Goal: Use online tool/utility

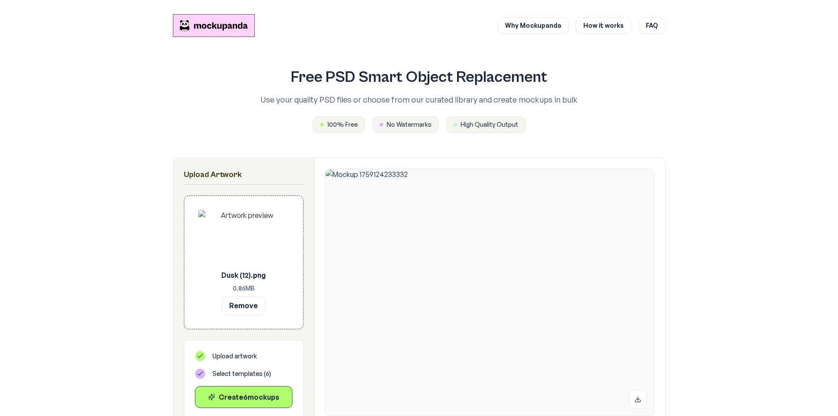
scroll to position [176, 0]
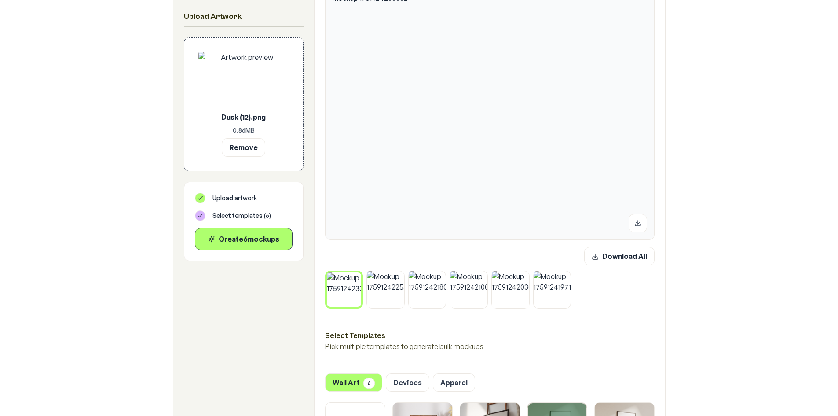
click at [246, 150] on button "Remove" at bounding box center [244, 147] width 44 height 18
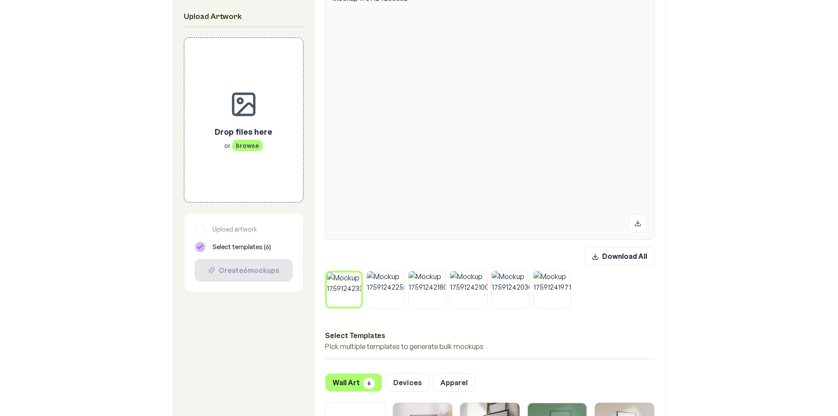
click at [362, 273] on icon at bounding box center [358, 274] width 5 height 5
click at [399, 273] on icon at bounding box center [401, 273] width 5 height 5
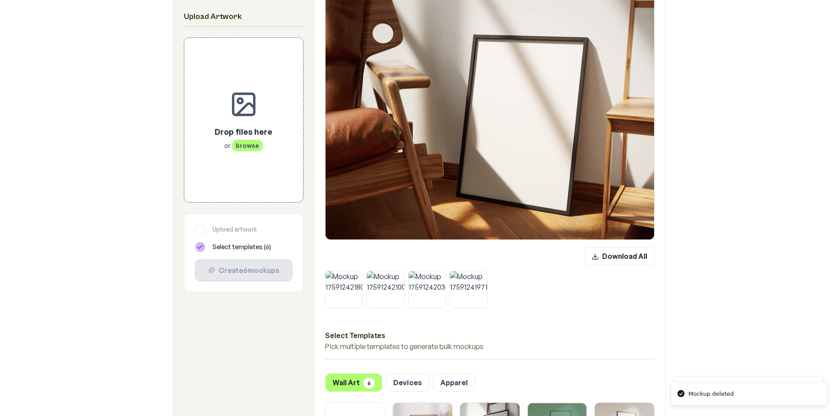
click at [362, 273] on icon at bounding box center [360, 273] width 5 height 5
click at [399, 273] on icon at bounding box center [401, 273] width 5 height 5
click at [362, 273] on icon at bounding box center [360, 273] width 5 height 5
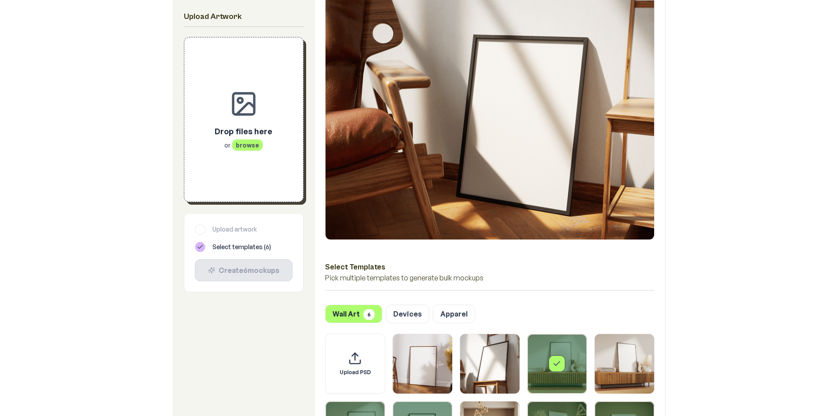
click at [249, 144] on span "browse" at bounding box center [247, 145] width 31 height 12
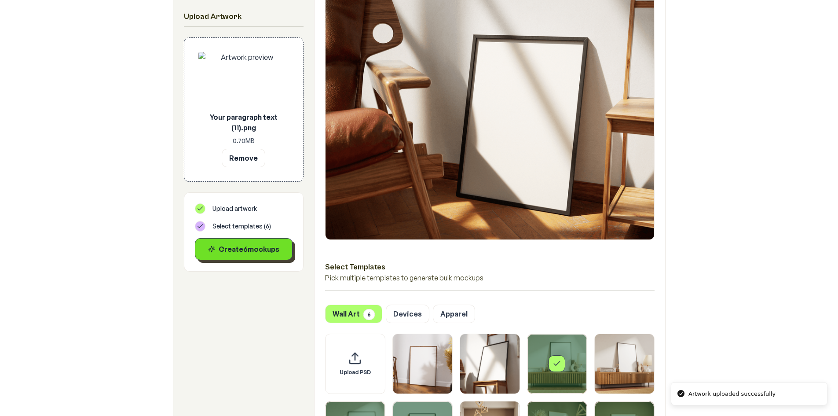
click at [251, 248] on div "Create 6 mockup s" at bounding box center [243, 249] width 83 height 11
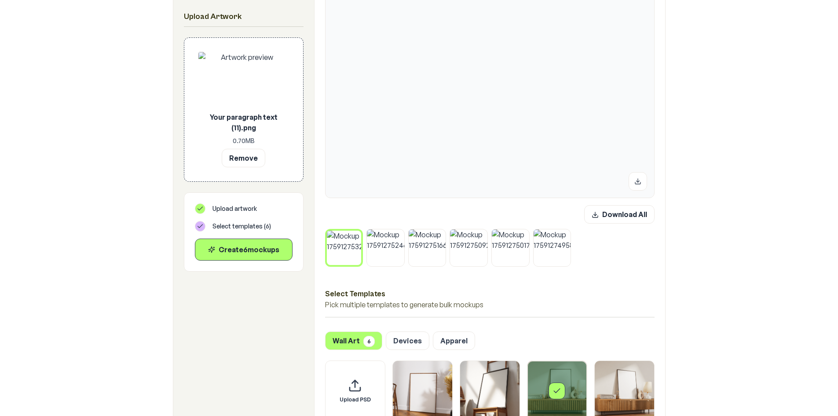
scroll to position [264, 0]
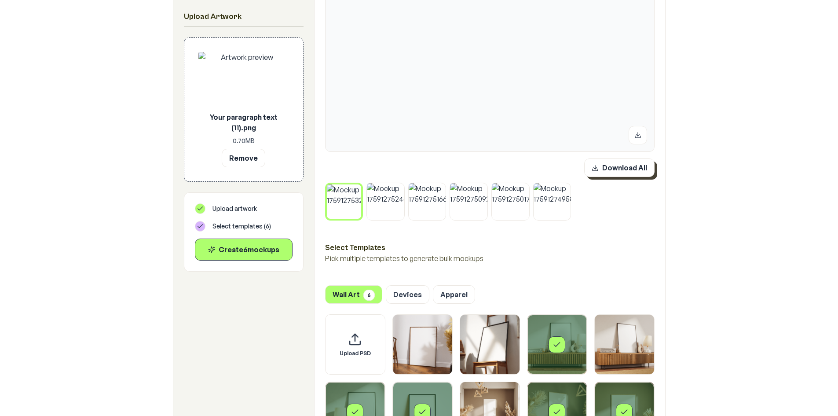
click at [606, 167] on button "Download All" at bounding box center [619, 167] width 70 height 18
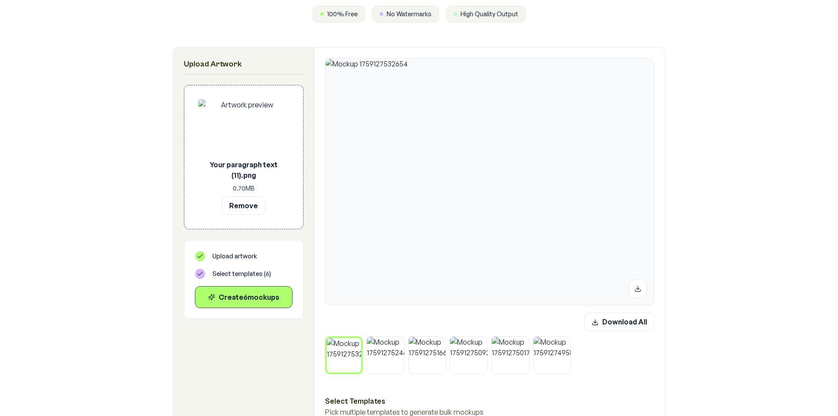
scroll to position [88, 0]
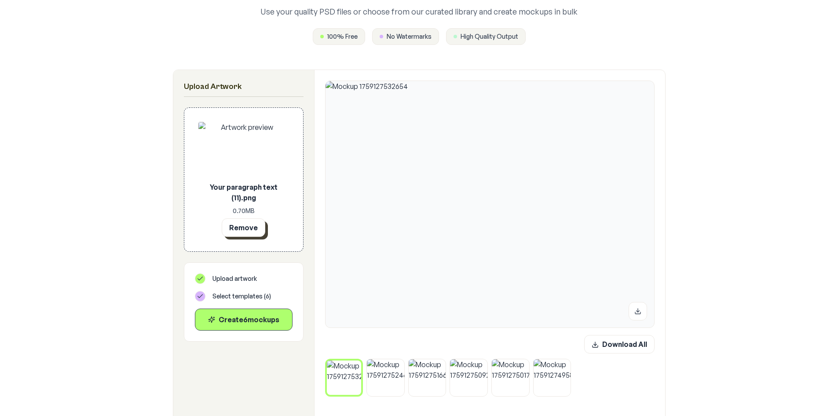
click at [246, 227] on button "Remove" at bounding box center [244, 227] width 44 height 18
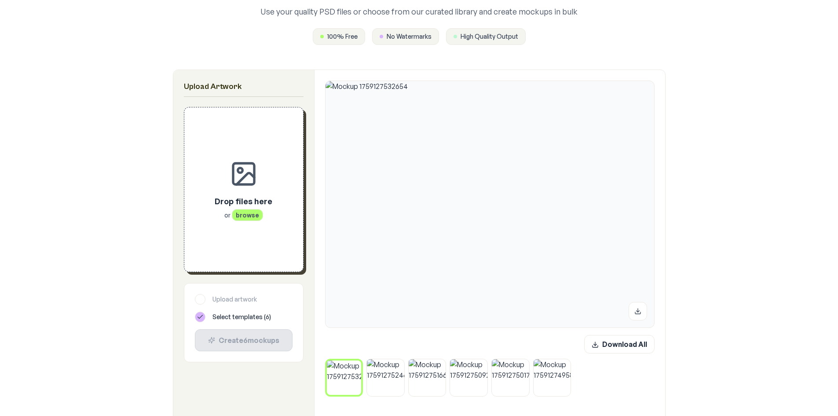
click at [355, 361] on button at bounding box center [358, 362] width 11 height 11
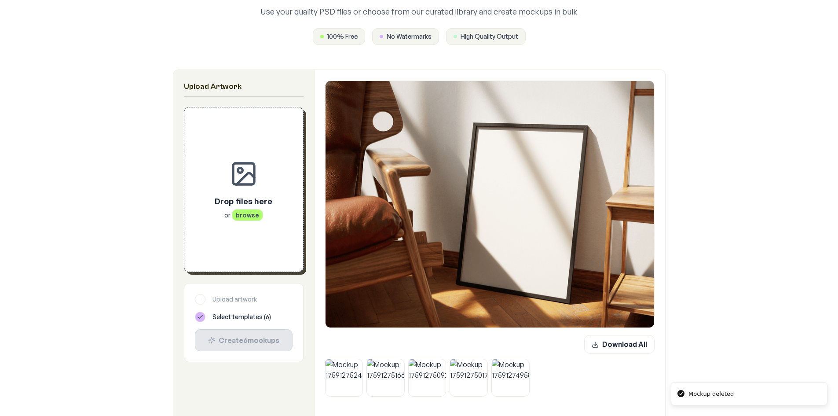
click at [355, 361] on button at bounding box center [360, 360] width 11 height 11
click at [396, 361] on button at bounding box center [401, 360] width 11 height 11
click at [355, 361] on button at bounding box center [360, 360] width 11 height 11
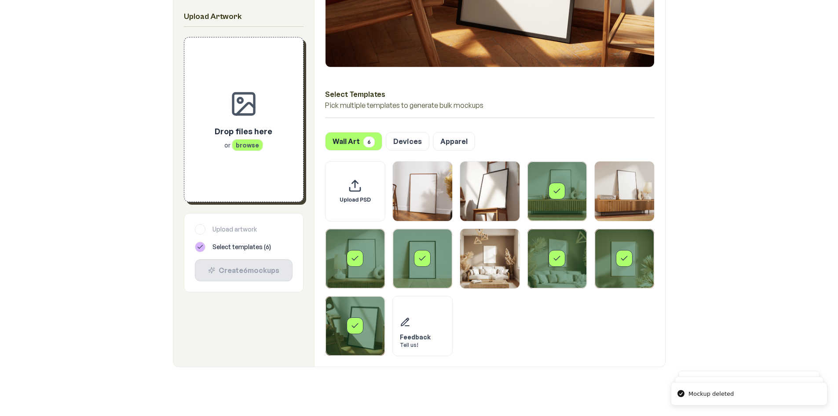
scroll to position [352, 0]
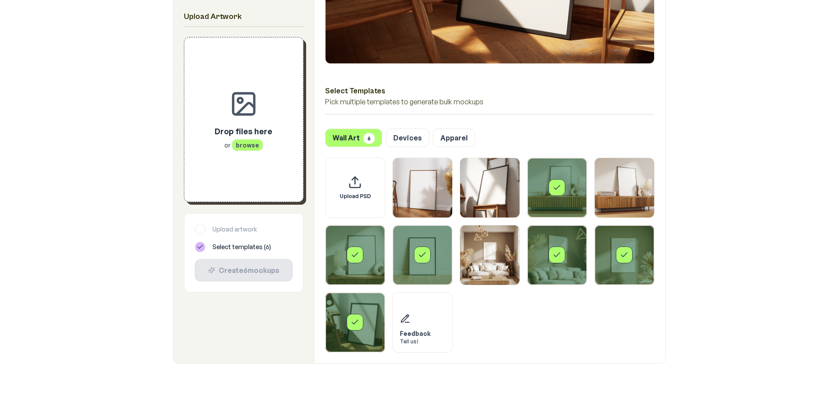
click at [555, 252] on icon "Select template Framed Poster 8" at bounding box center [557, 254] width 9 height 9
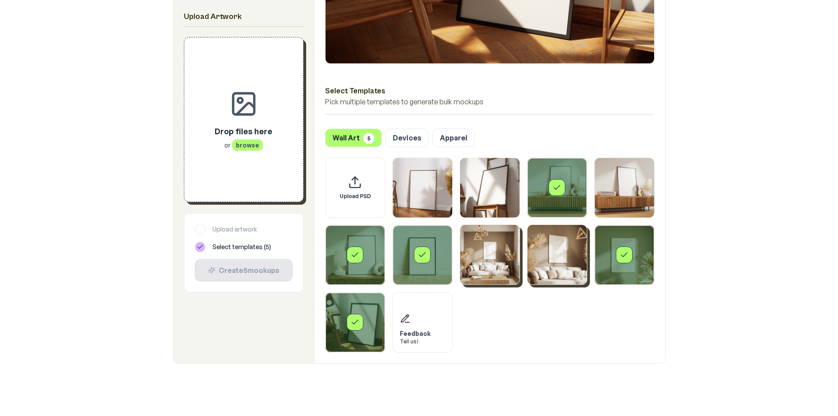
click at [490, 253] on img "Select template Framed Poster 7" at bounding box center [489, 254] width 59 height 59
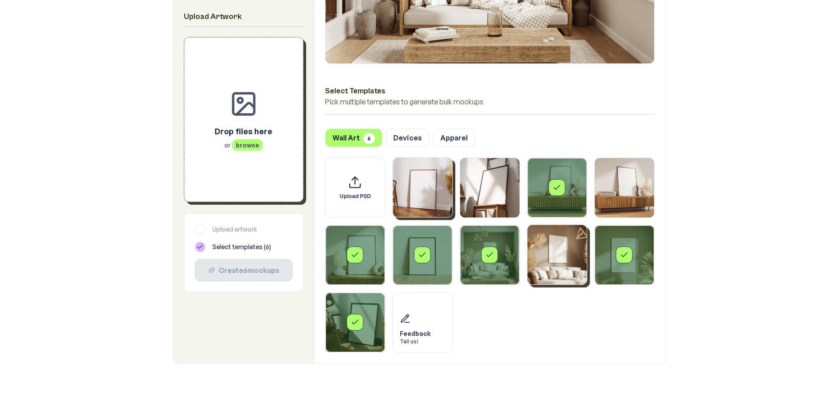
click at [429, 189] on img "Select template Framed Poster" at bounding box center [422, 187] width 59 height 59
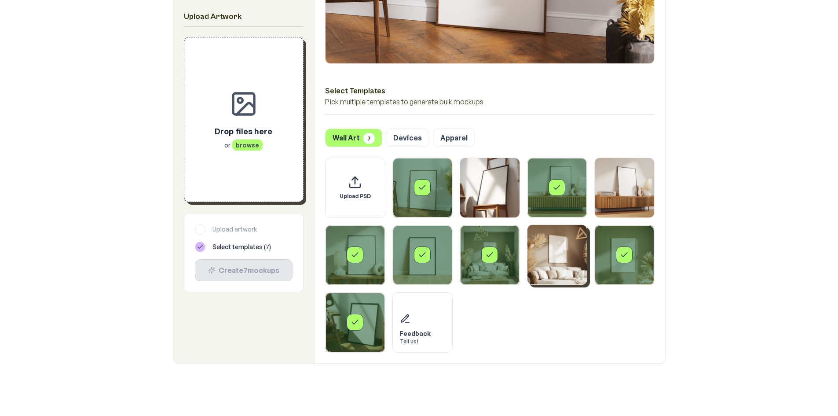
click at [357, 249] on div "Select template Framed Poster 5" at bounding box center [355, 254] width 17 height 17
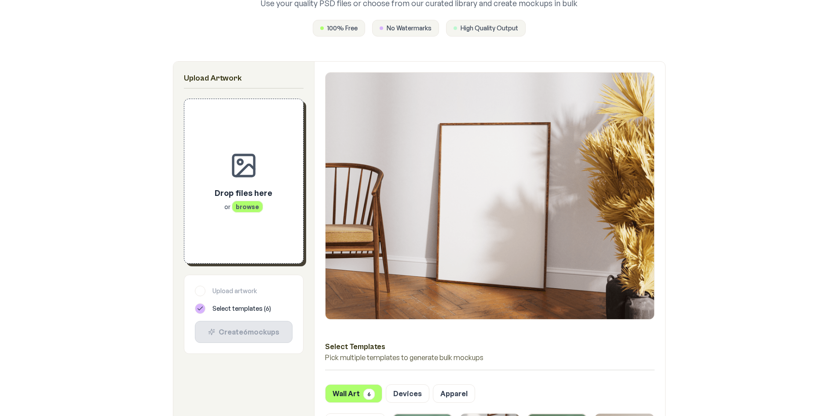
scroll to position [88, 0]
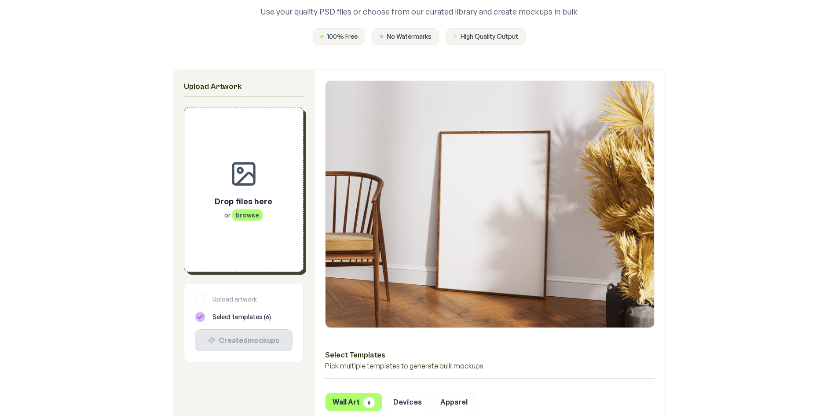
click at [248, 216] on span "browse" at bounding box center [247, 215] width 31 height 12
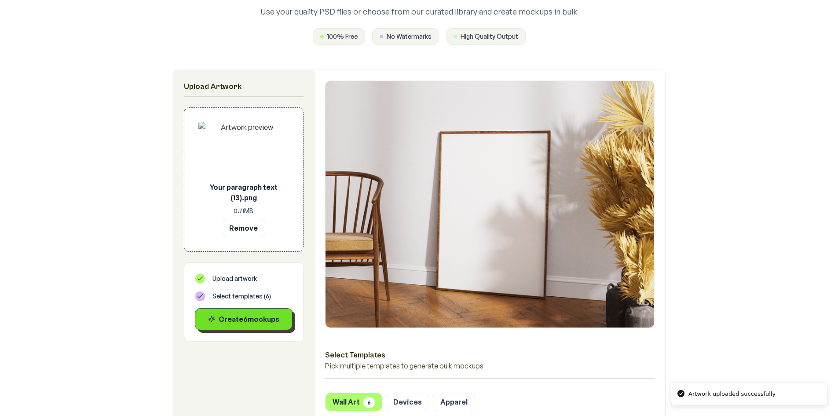
click at [270, 329] on button "Create 6 mockup s" at bounding box center [244, 319] width 98 height 22
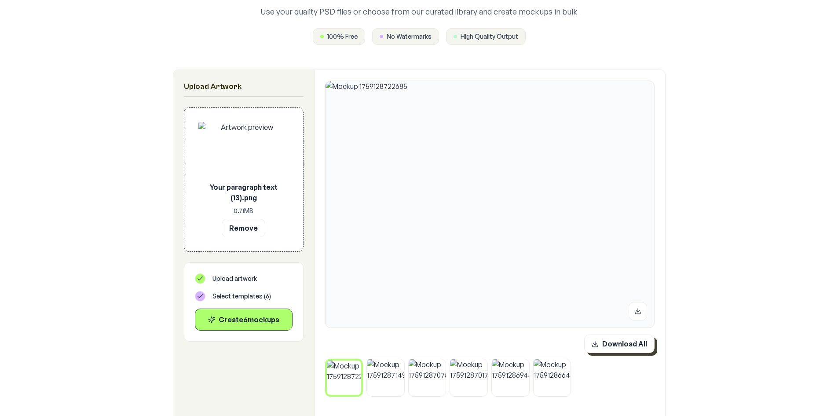
click at [616, 343] on button "Download All" at bounding box center [619, 343] width 70 height 18
